Goal: Understand process/instructions

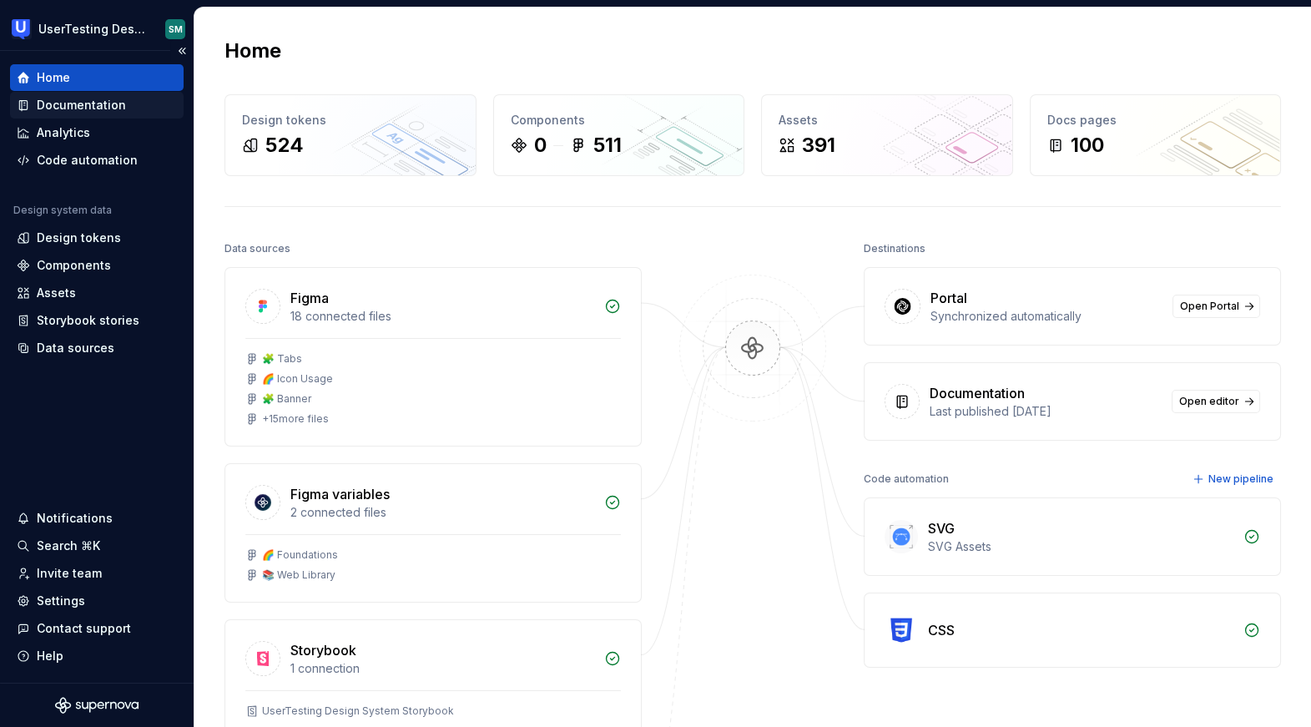
click at [118, 111] on div "Documentation" at bounding box center [81, 105] width 89 height 17
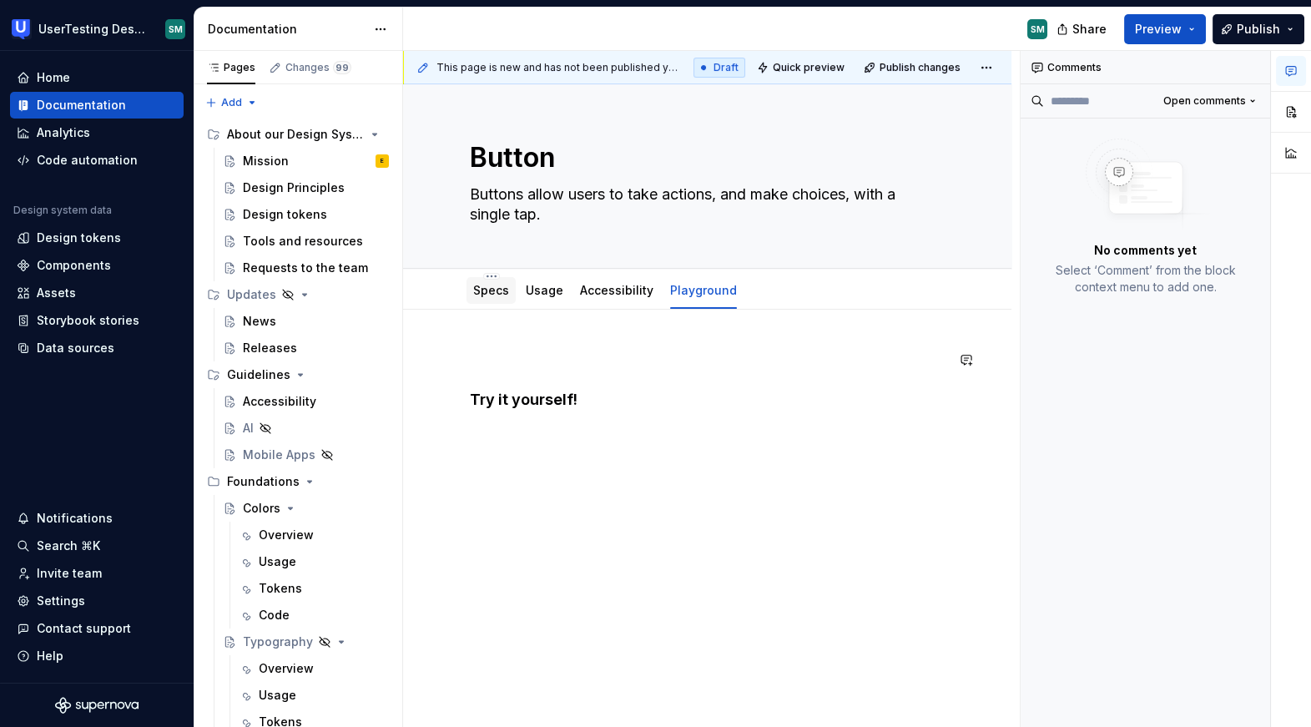
click at [473, 295] on link "Specs" at bounding box center [491, 290] width 36 height 14
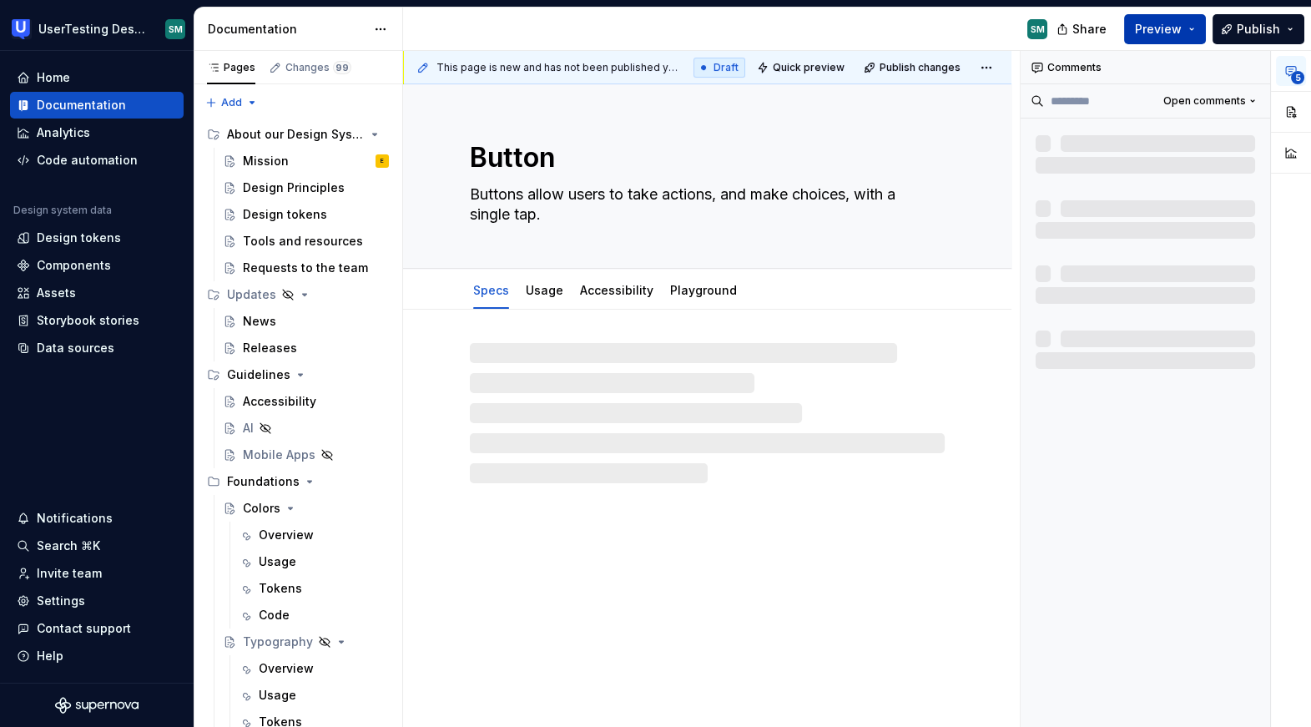
click at [1150, 32] on span "Preview" at bounding box center [1158, 29] width 47 height 17
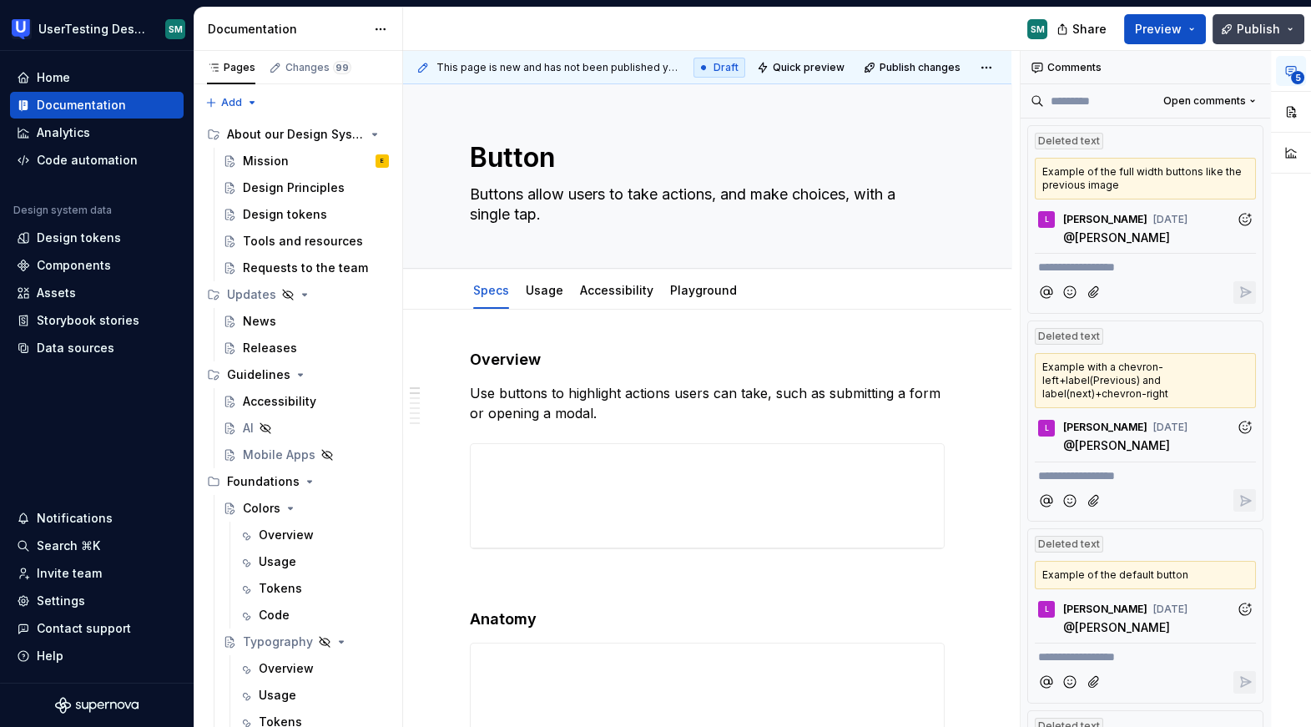
click at [1292, 28] on button "Publish" at bounding box center [1259, 29] width 92 height 30
click at [1186, 26] on button "Preview" at bounding box center [1165, 29] width 82 height 30
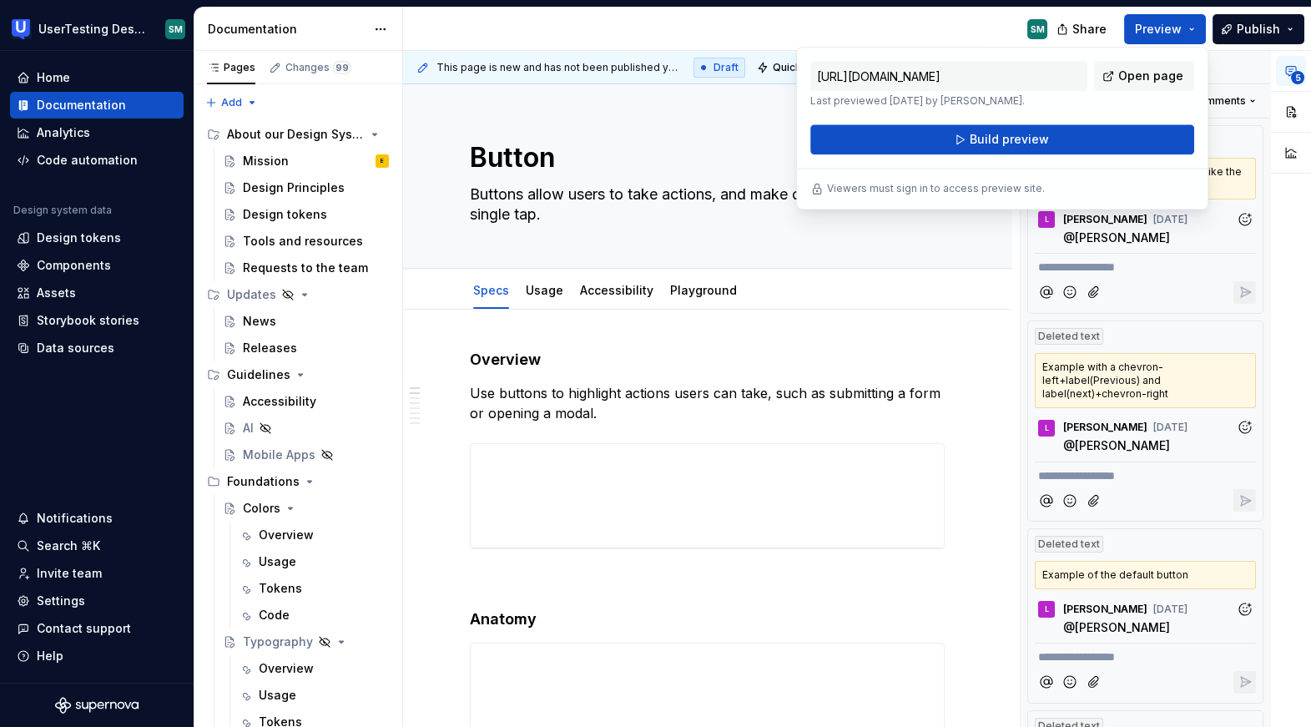
type textarea "*"
